Goal: Find specific page/section: Find specific page/section

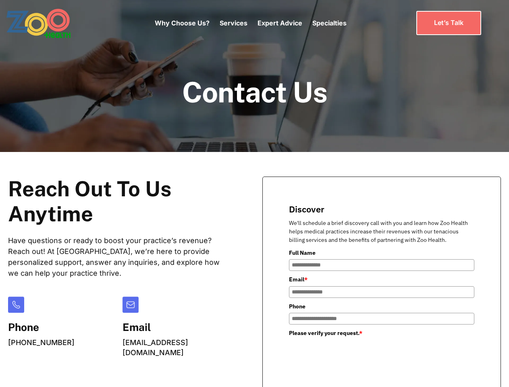
click at [250, 23] on div "Why Choose Us? Services Chronic Care Management Contract Optimization Denial An…" at bounding box center [251, 23] width 192 height 34
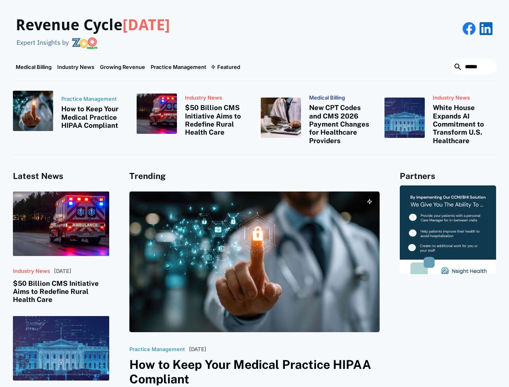
click at [225, 67] on div "Featured" at bounding box center [228, 67] width 23 height 6
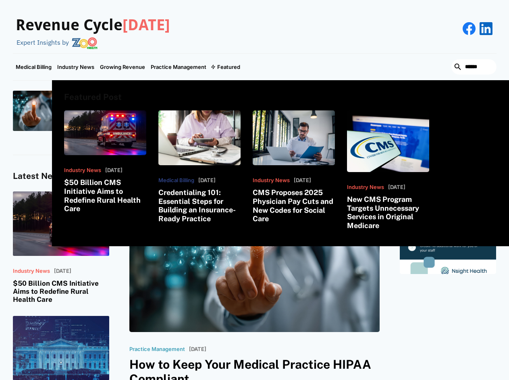
click at [422, 380] on html "Revenue Cycle [DATE] Expert Insights by Medical Billing Industry News Growing R…" at bounding box center [254, 190] width 509 height 380
